Goal: Obtain resource: Download file/media

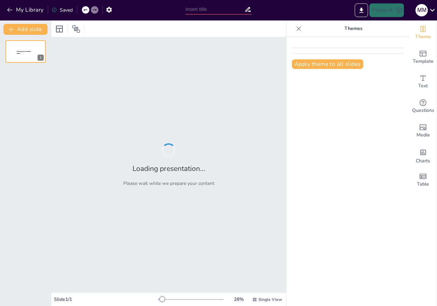
type input "خصائص المواد: كيف تتصرف حسب حالتها؟"
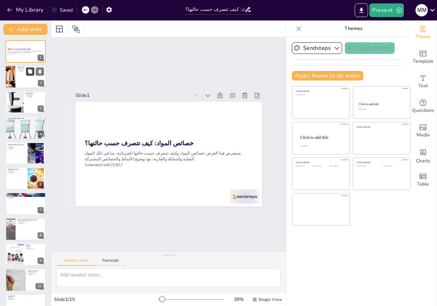
click at [30, 71] on icon at bounding box center [30, 72] width 4 height 4
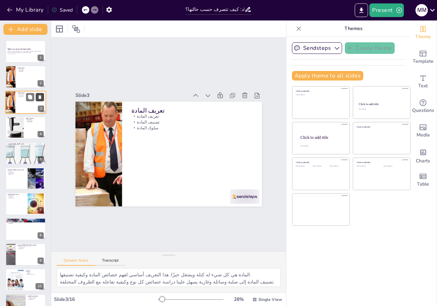
click at [40, 98] on icon at bounding box center [40, 97] width 3 height 4
type textarea "خصائص المواد تشمل الشكل والحجم وقابلية الانسياب، وهي عوامل رئيسية تؤثر على كيفي…"
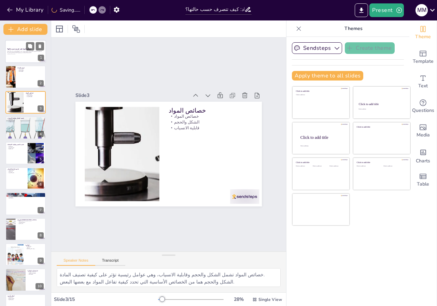
click at [22, 52] on p "يستعرض هذا العرض خصائص المواد وكيف تتصرف حسب حالتها الفيزيائية، بما في ذلك المو…" at bounding box center [25, 52] width 37 height 2
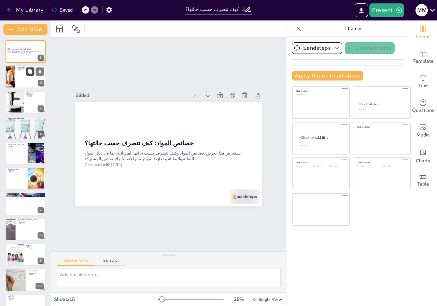
click at [26, 71] on button at bounding box center [30, 72] width 8 height 8
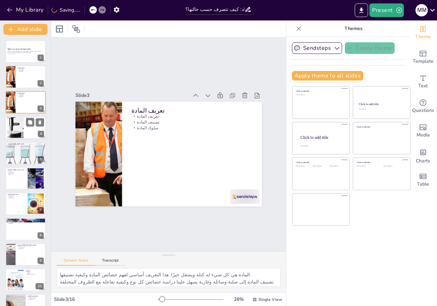
click at [14, 122] on div at bounding box center [16, 127] width 34 height 21
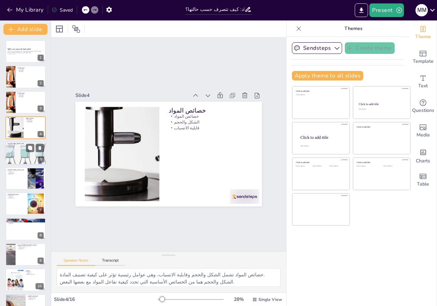
click at [18, 145] on p "شكل المواد" at bounding box center [25, 144] width 37 height 1
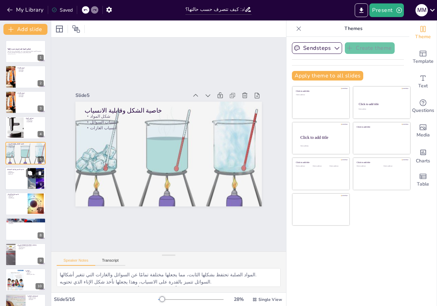
click at [22, 176] on div at bounding box center [25, 178] width 41 height 23
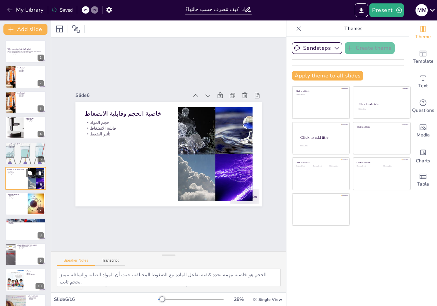
scroll to position [8, 0]
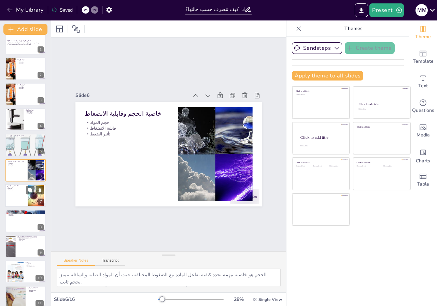
click at [22, 199] on div at bounding box center [25, 195] width 41 height 23
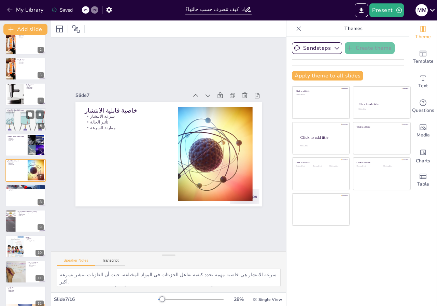
scroll to position [68, 0]
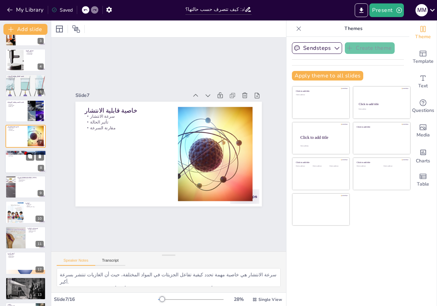
click at [18, 165] on div at bounding box center [25, 161] width 41 height 23
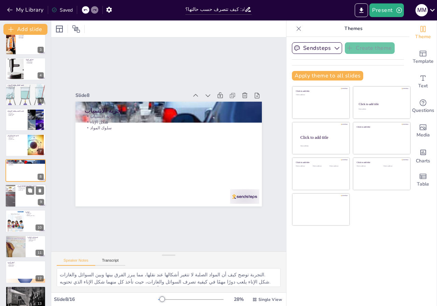
click at [20, 186] on p "الحركة [DEMOGRAPHIC_DATA]" at bounding box center [30, 186] width 27 height 2
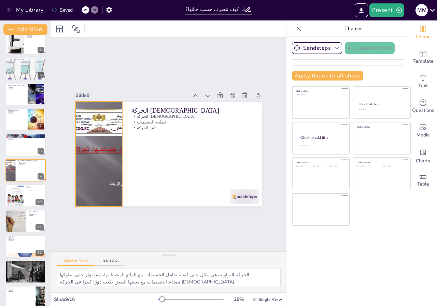
click at [94, 159] on div at bounding box center [98, 139] width 158 height 132
click at [131, 152] on div at bounding box center [211, 200] width 161 height 173
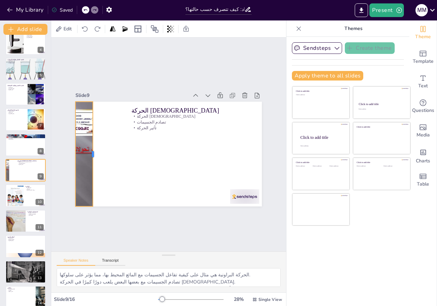
drag, startPoint x: 118, startPoint y: 152, endPoint x: 91, endPoint y: 154, distance: 26.8
click at [141, 201] on div at bounding box center [193, 214] width 104 height 27
click at [13, 196] on div at bounding box center [15, 195] width 16 height 23
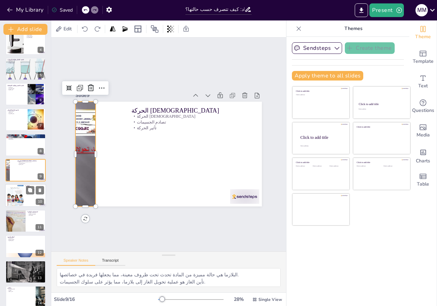
scroll to position [110, 0]
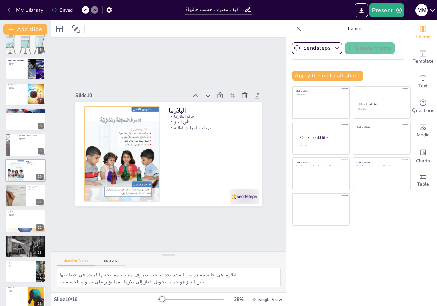
click at [143, 127] on div at bounding box center [125, 124] width 122 height 129
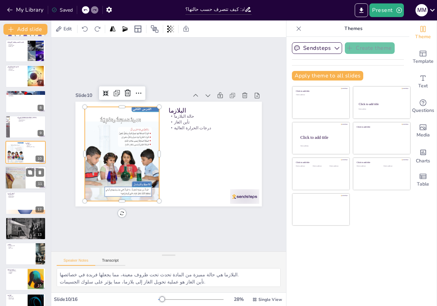
scroll to position [143, 0]
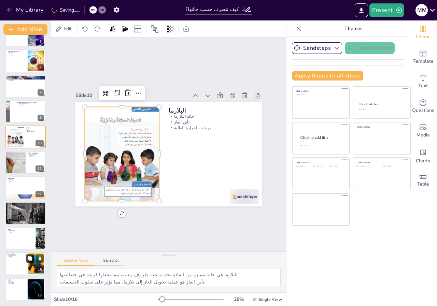
click at [34, 259] on button at bounding box center [30, 259] width 8 height 8
type textarea "مراجعة المصطلحات تساعد في تعزيز الذاكرة وفهم المعلومات بشكل أفضل. المقارنات بين…"
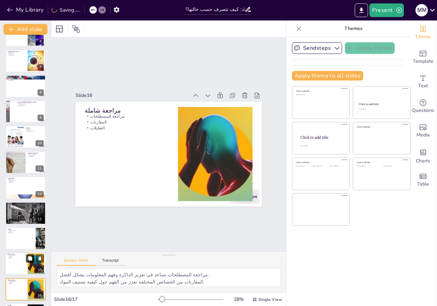
scroll to position [168, 0]
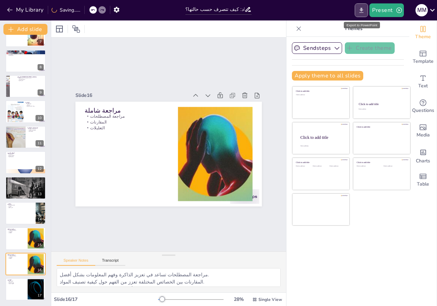
click at [365, 7] on icon "Export to PowerPoint" at bounding box center [361, 10] width 7 height 7
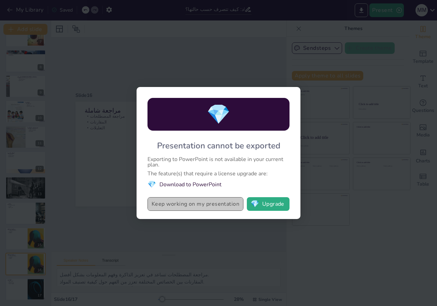
click at [193, 206] on button "Keep working on my presentation" at bounding box center [195, 204] width 96 height 14
